Goal: Obtain resource: Obtain resource

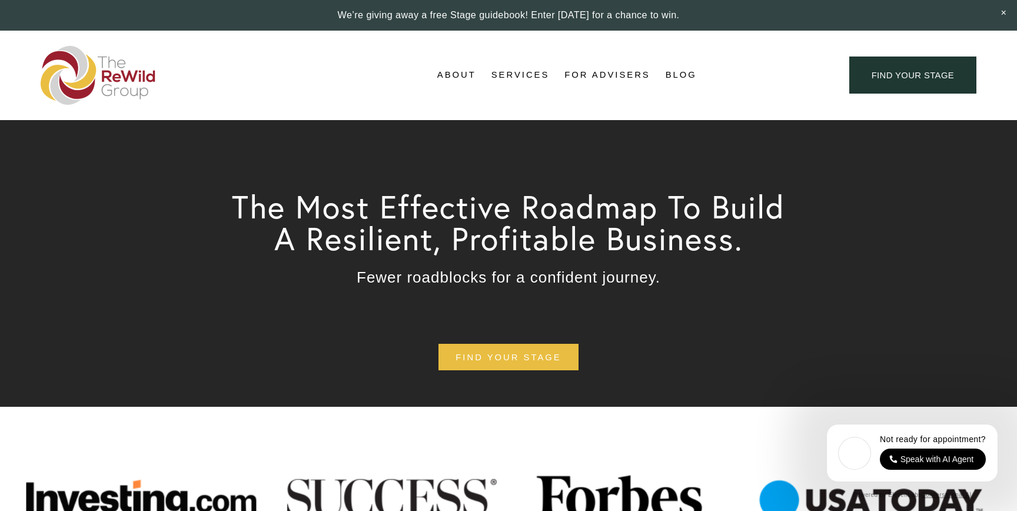
click at [934, 87] on link "find your stage" at bounding box center [912, 75] width 127 height 37
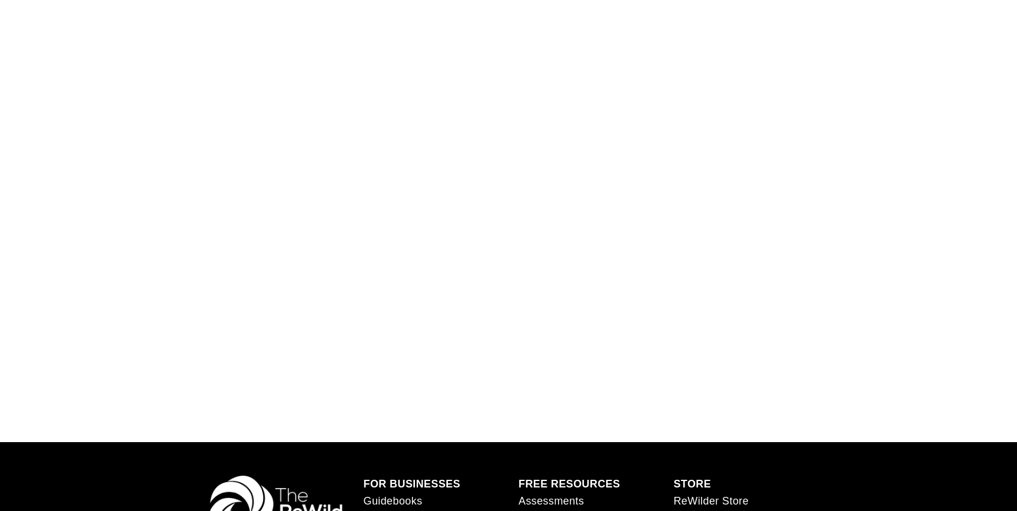
scroll to position [924, 0]
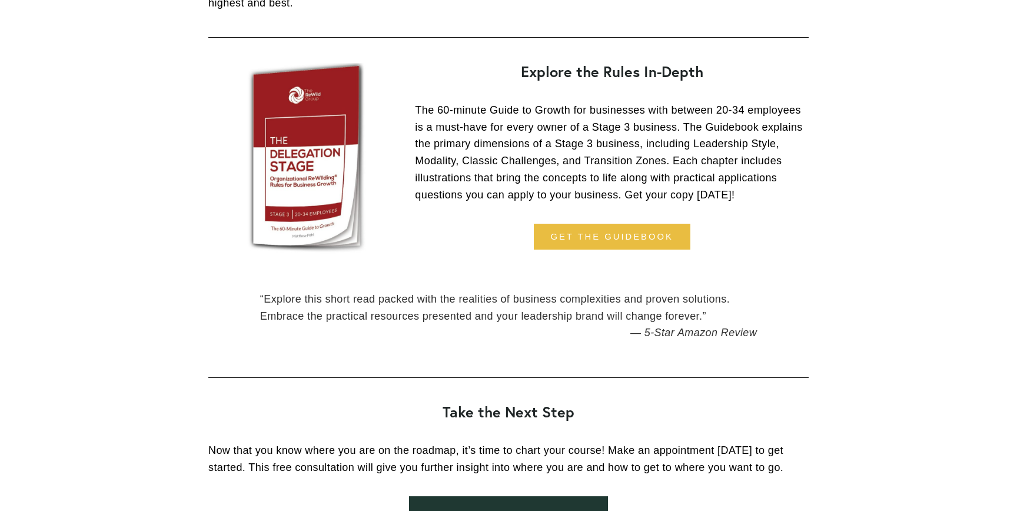
scroll to position [1192, 0]
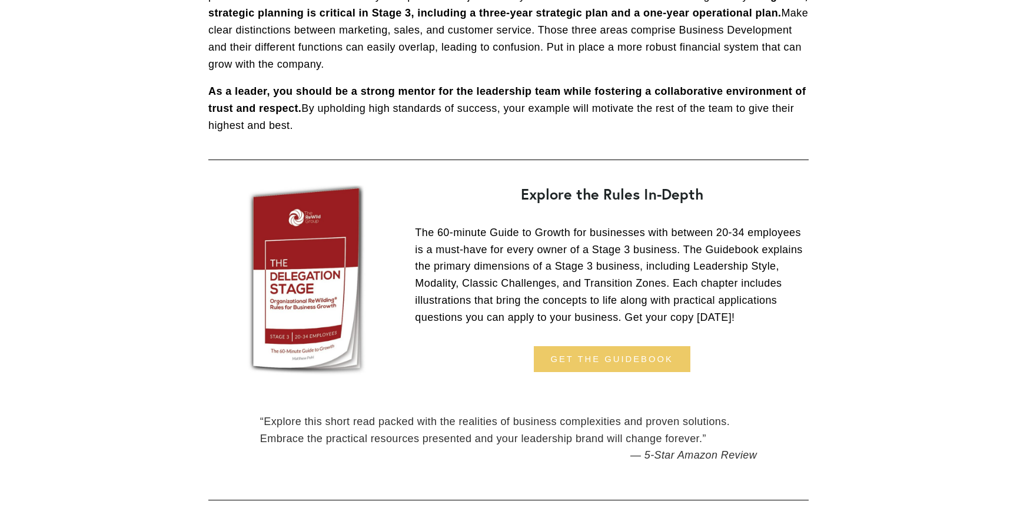
click at [610, 373] on link "get the guidebook" at bounding box center [612, 359] width 157 height 26
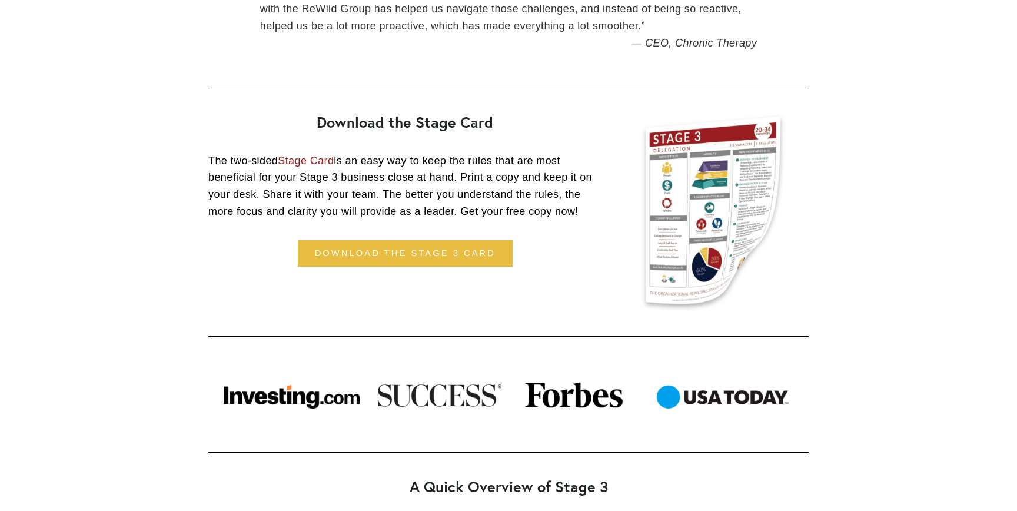
scroll to position [532, 0]
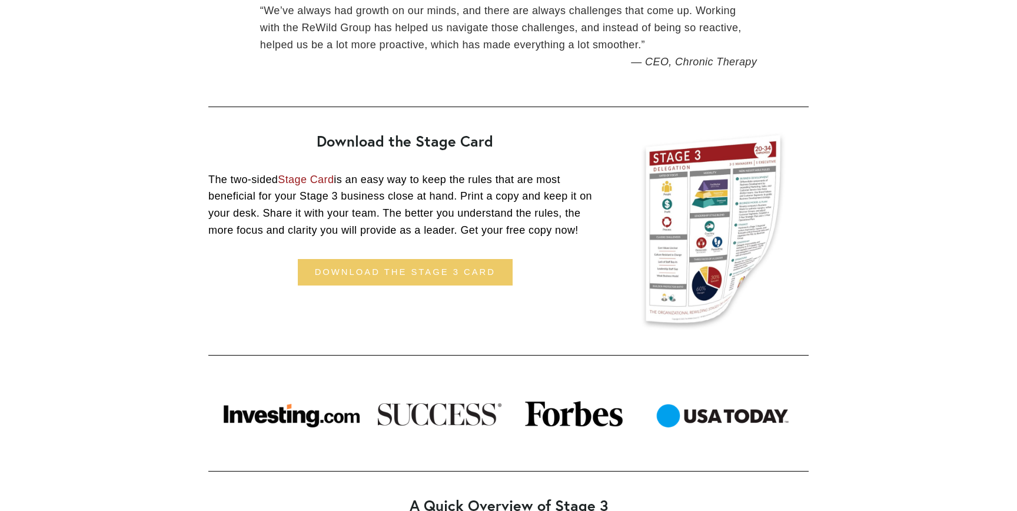
click at [405, 273] on link "download the stage 3 card" at bounding box center [405, 272] width 215 height 26
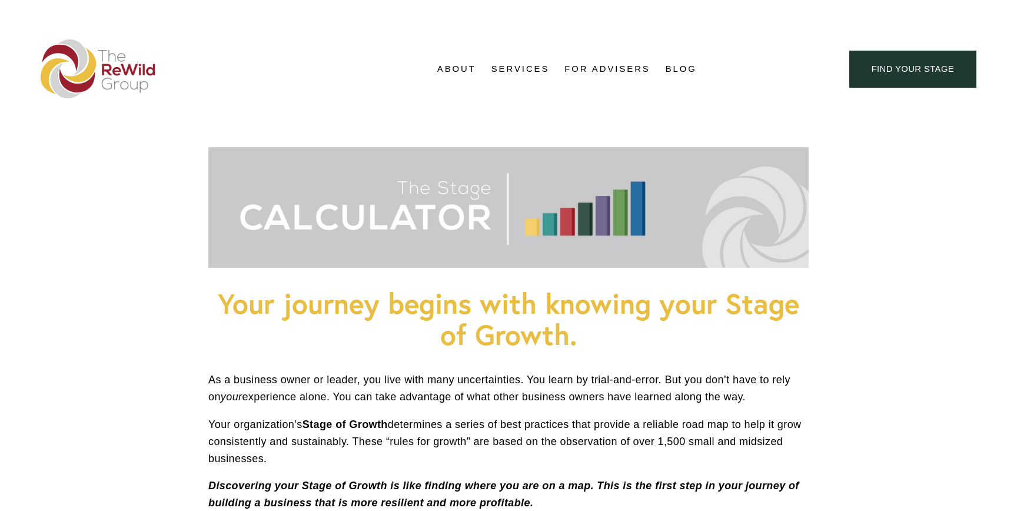
scroll to position [924, 0]
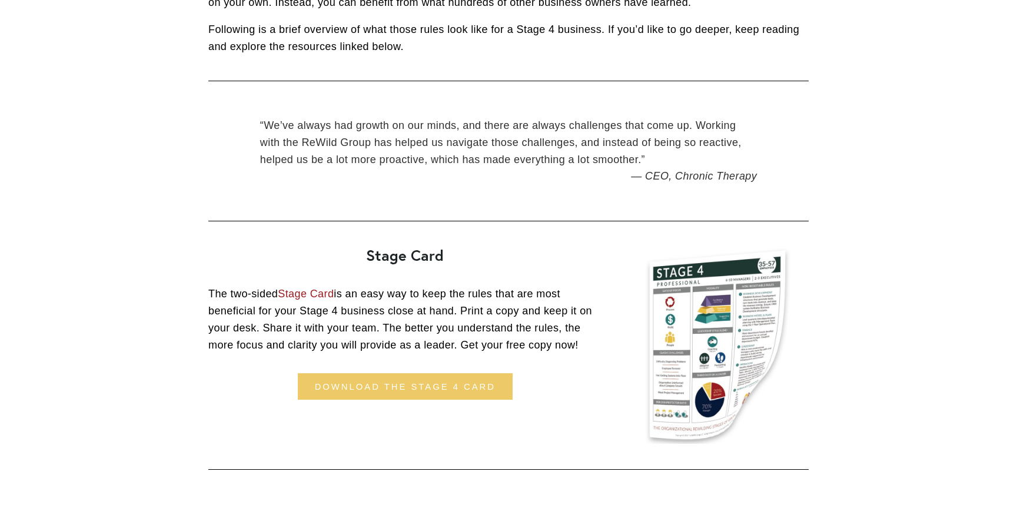
scroll to position [470, 0]
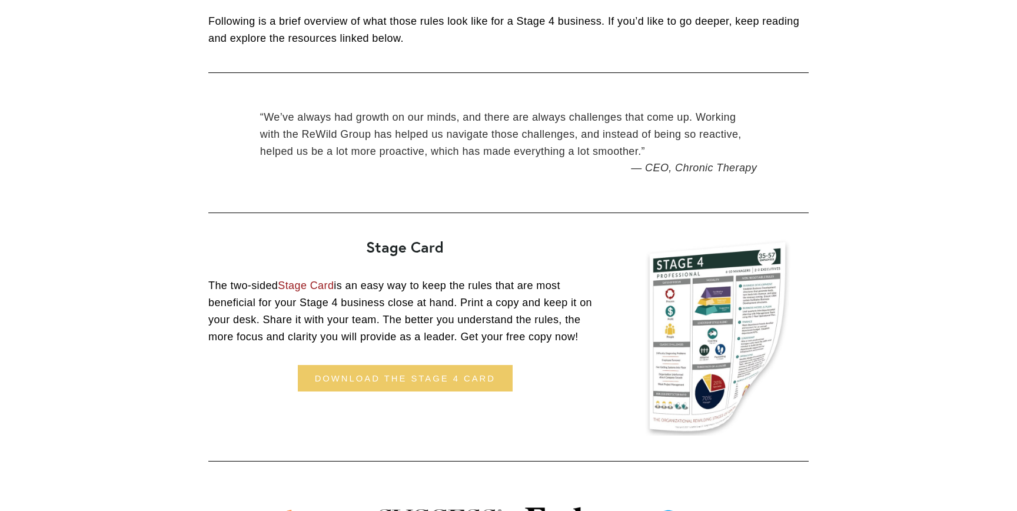
click at [423, 379] on link "download the stage 4 card" at bounding box center [405, 378] width 215 height 26
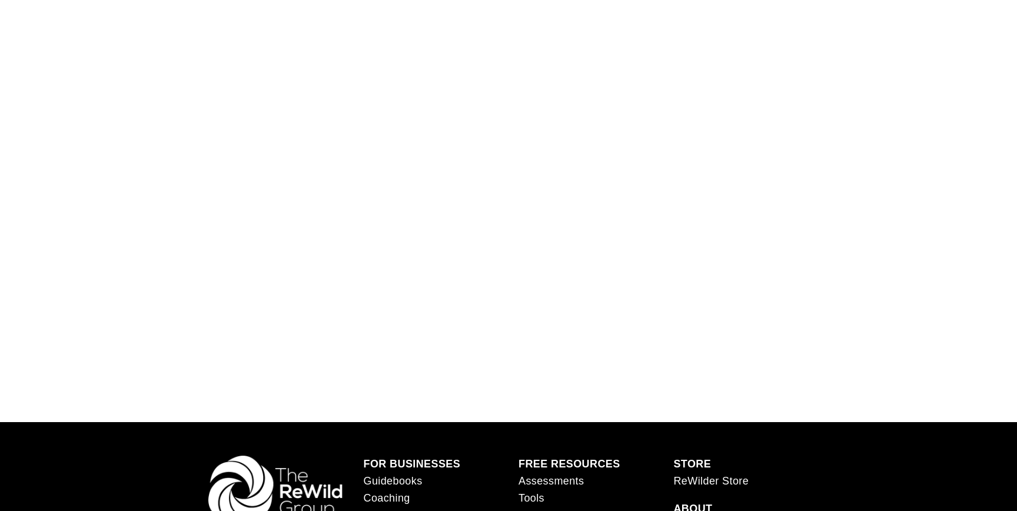
scroll to position [924, 0]
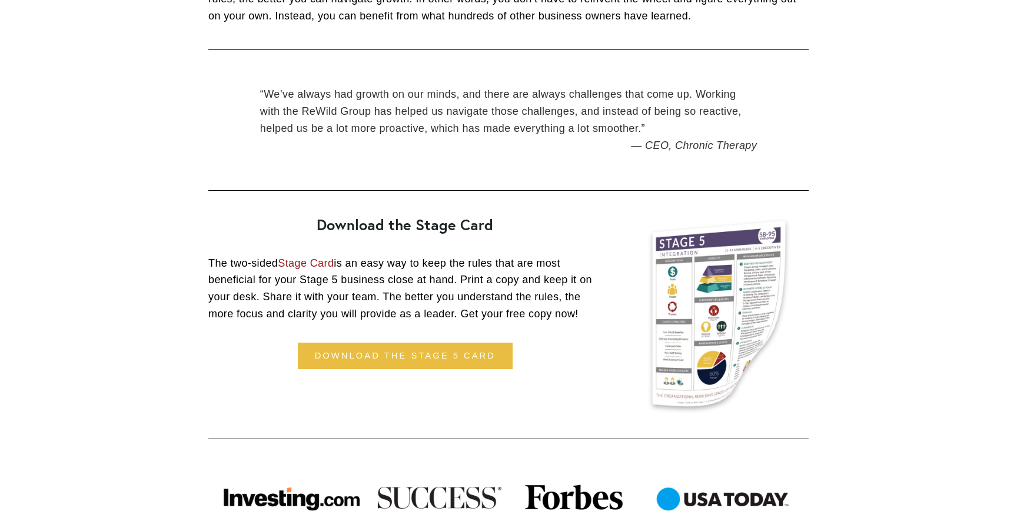
scroll to position [478, 0]
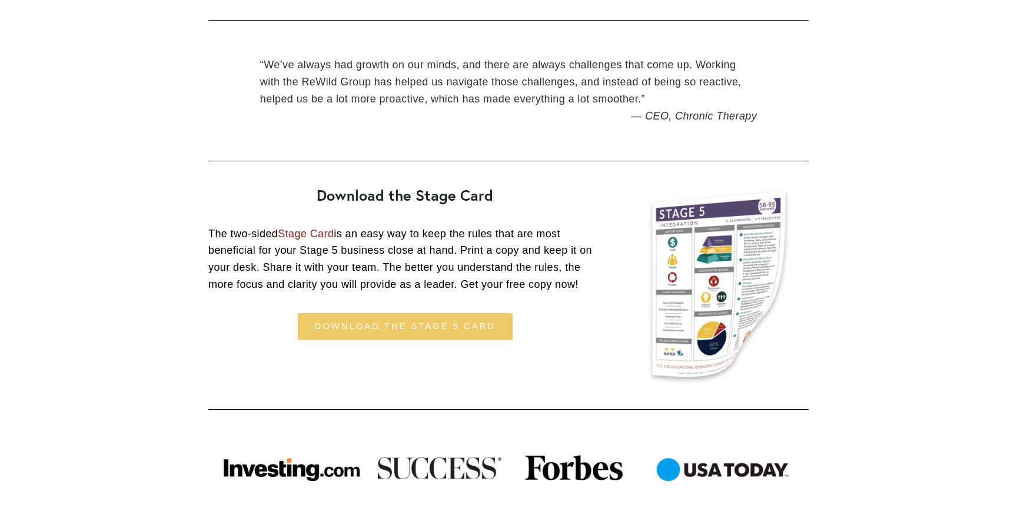
click at [427, 329] on link "download the stage 5 card" at bounding box center [405, 326] width 215 height 26
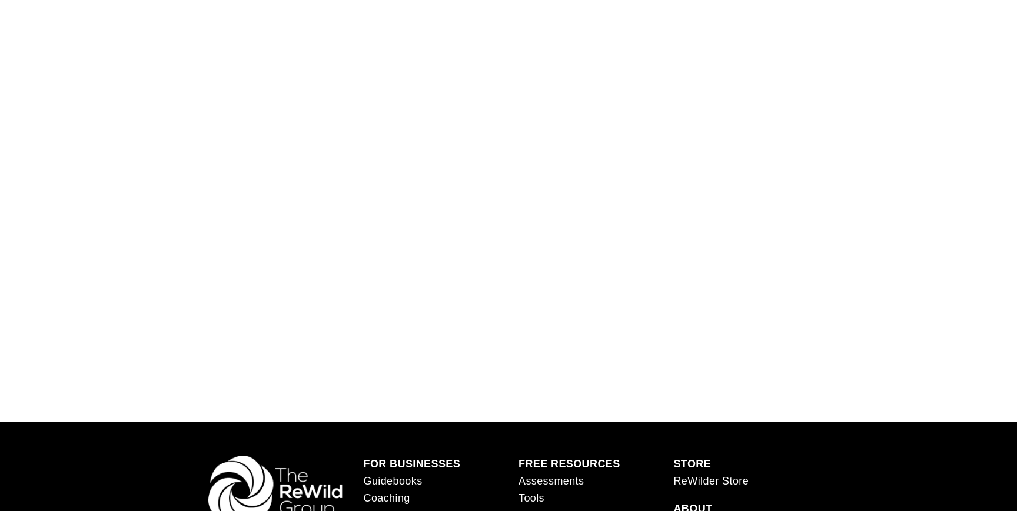
scroll to position [924, 0]
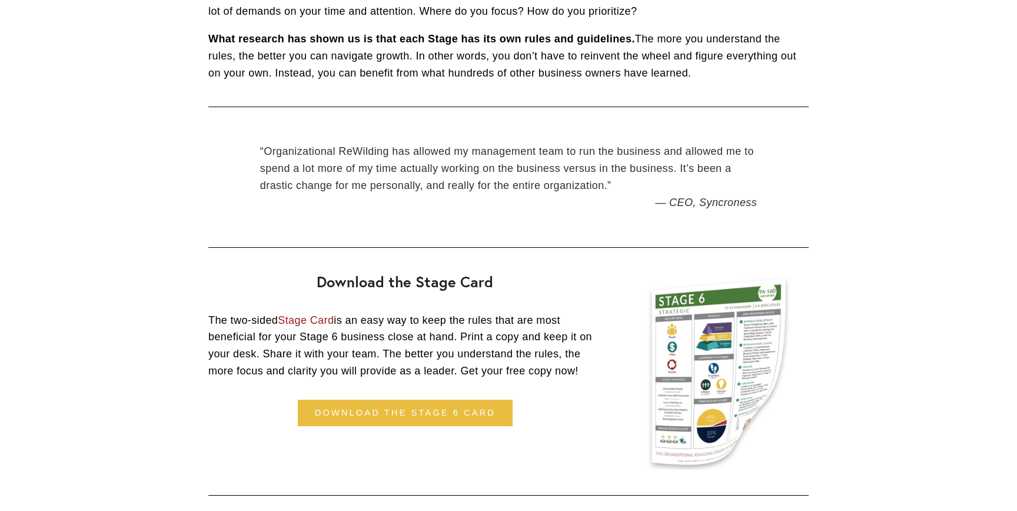
scroll to position [405, 0]
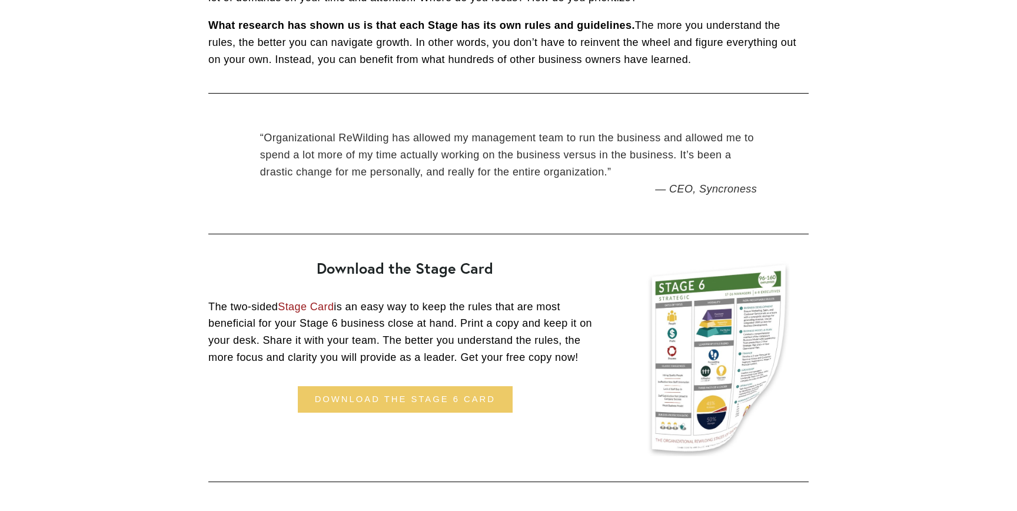
click at [415, 400] on link "download the stage 6 card" at bounding box center [405, 399] width 215 height 26
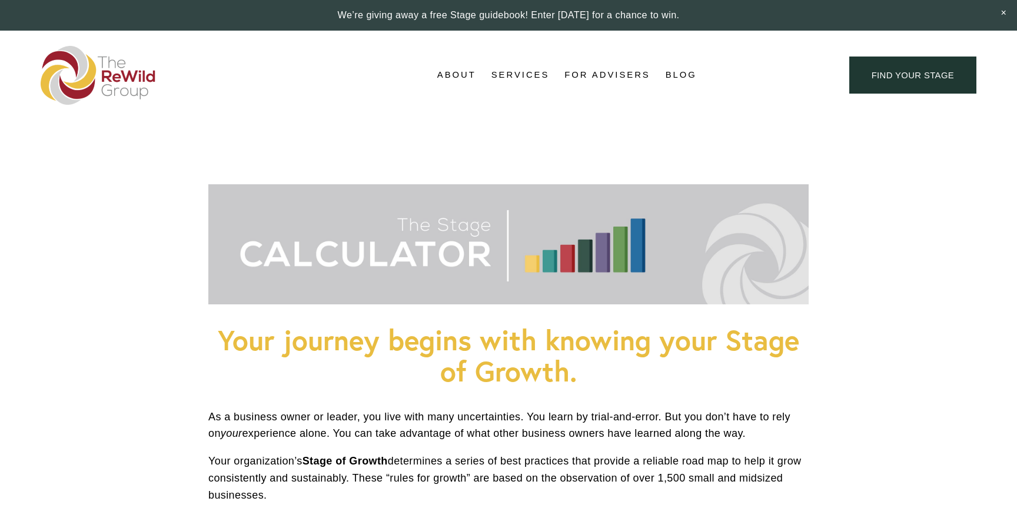
scroll to position [924, 0]
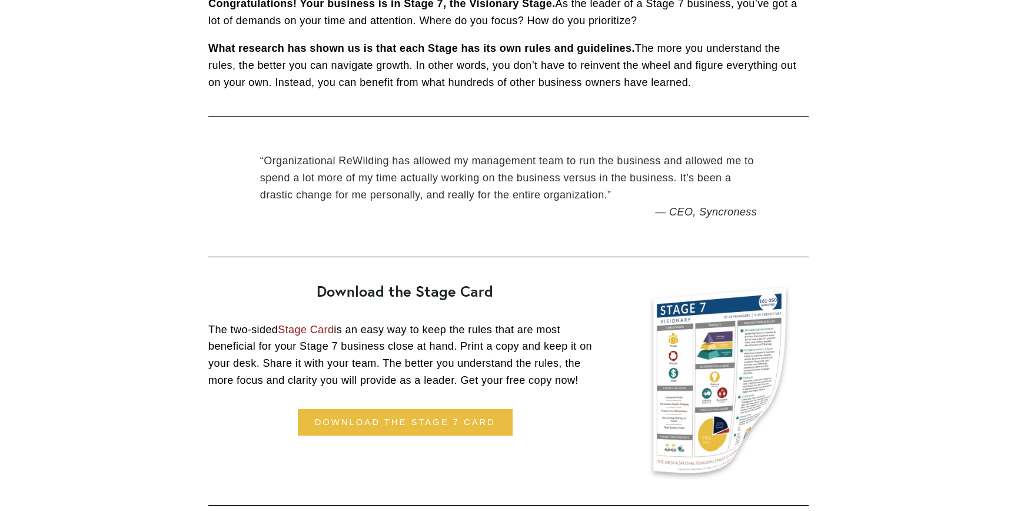
scroll to position [404, 0]
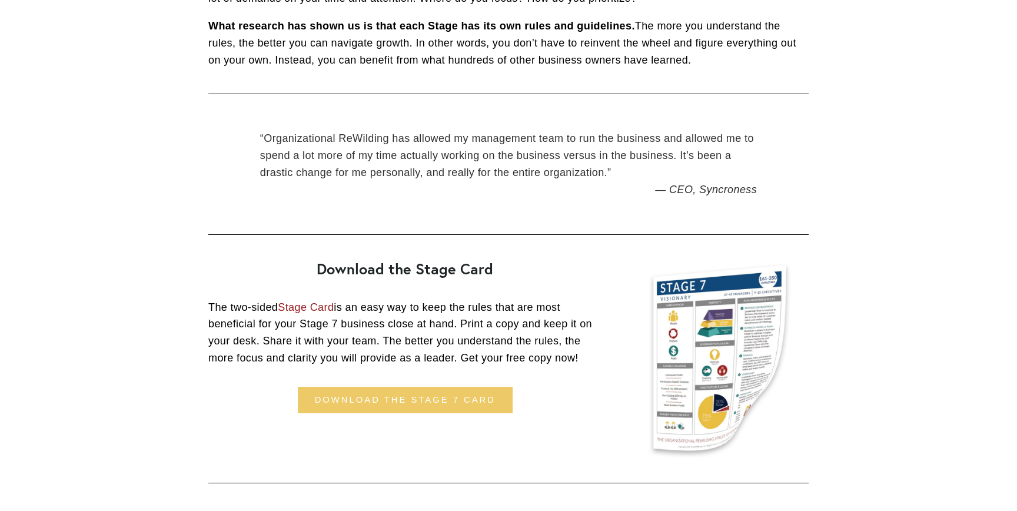
click at [434, 407] on link "download the stage 7 card" at bounding box center [405, 400] width 215 height 26
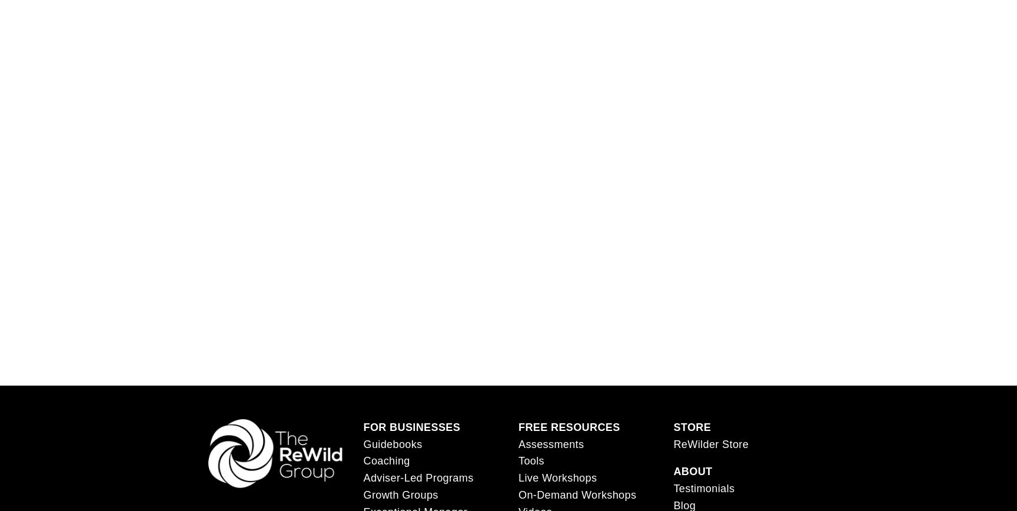
scroll to position [924, 0]
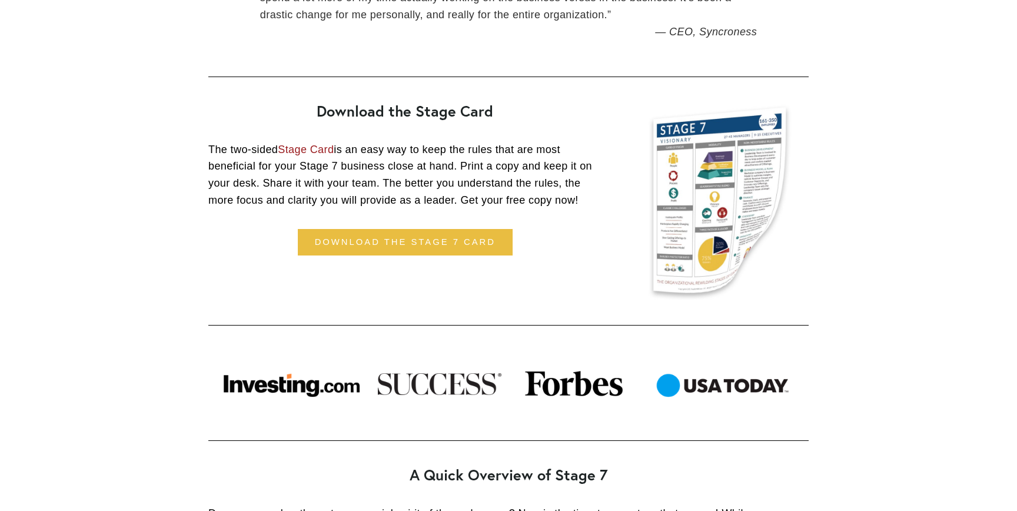
scroll to position [592, 0]
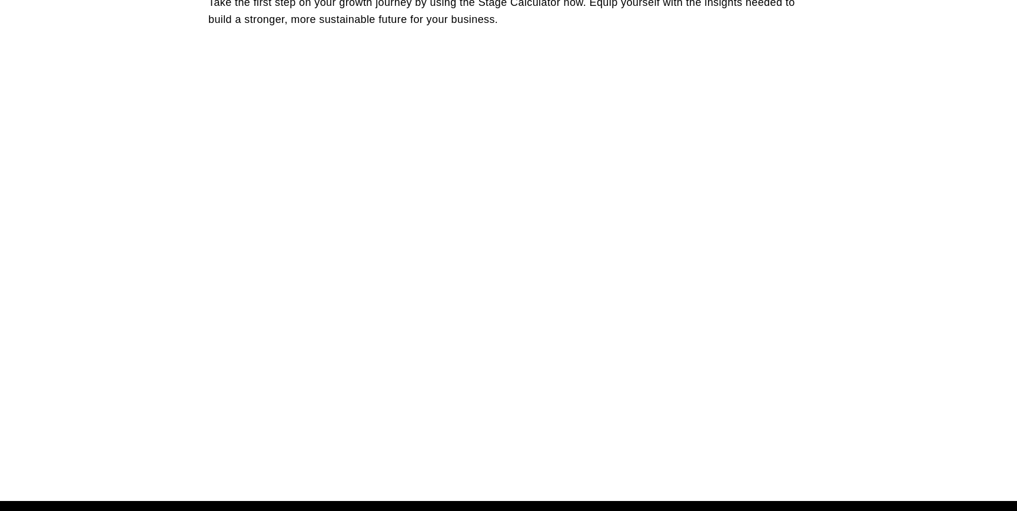
scroll to position [829, 0]
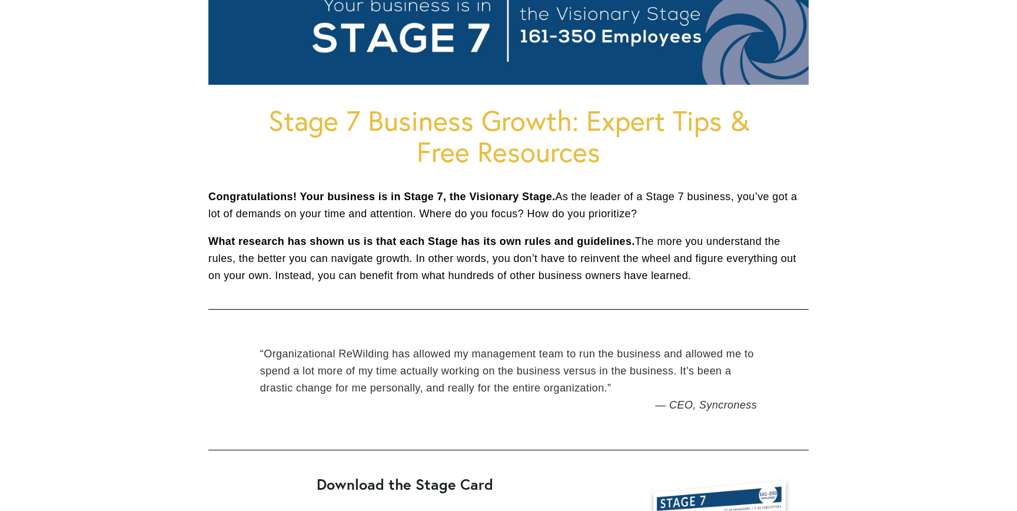
scroll to position [194, 0]
